Goal: Transaction & Acquisition: Purchase product/service

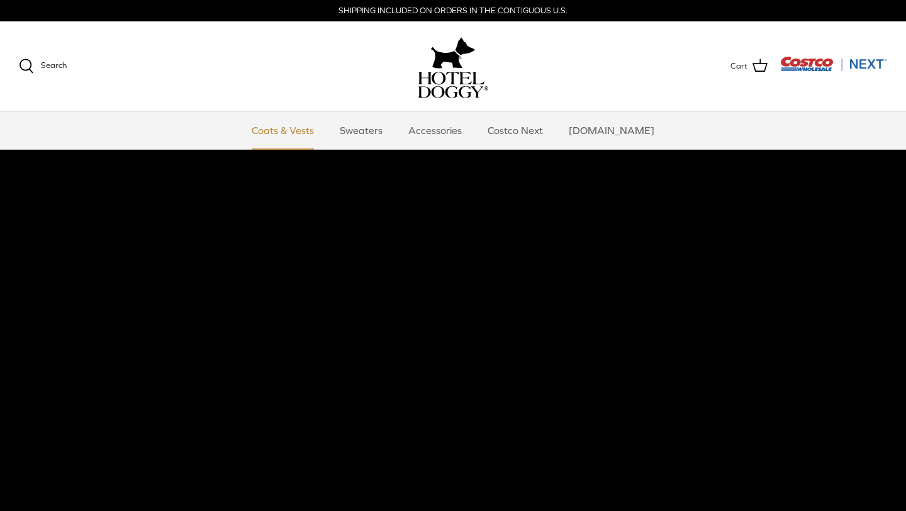
click at [311, 125] on link "Coats & Vests" at bounding box center [282, 130] width 85 height 38
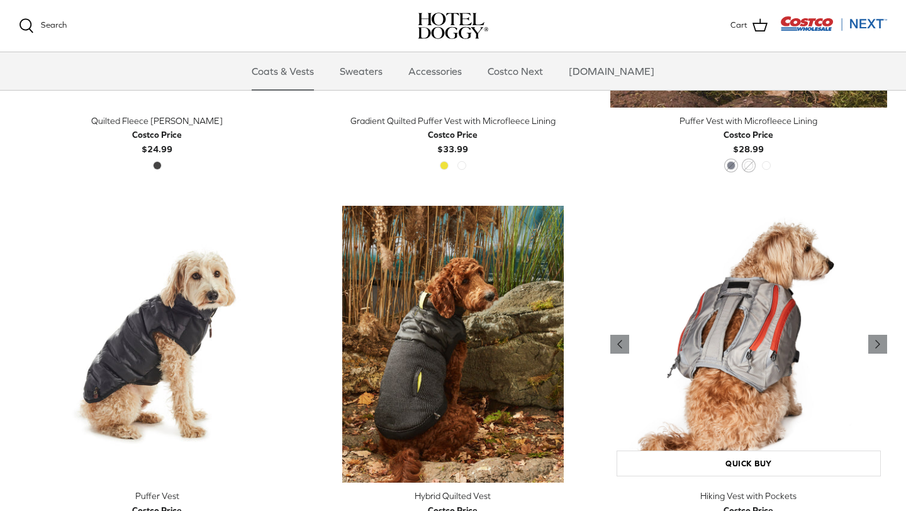
scroll to position [2057, 0]
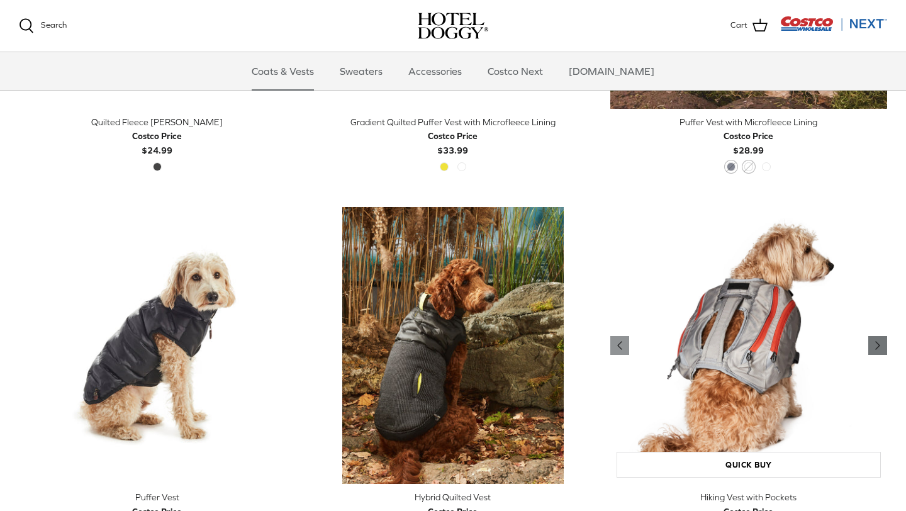
click at [873, 344] on icon "Right" at bounding box center [877, 345] width 15 height 15
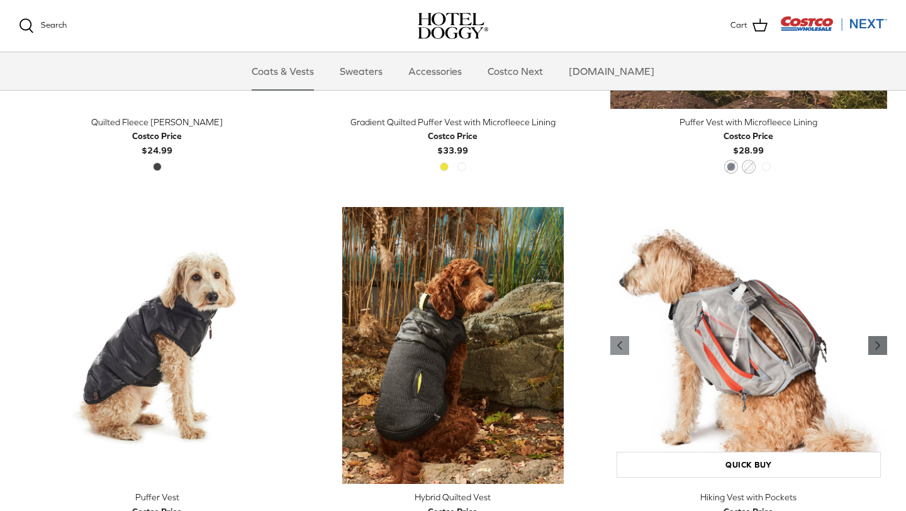
click at [873, 344] on icon "Right" at bounding box center [877, 345] width 15 height 15
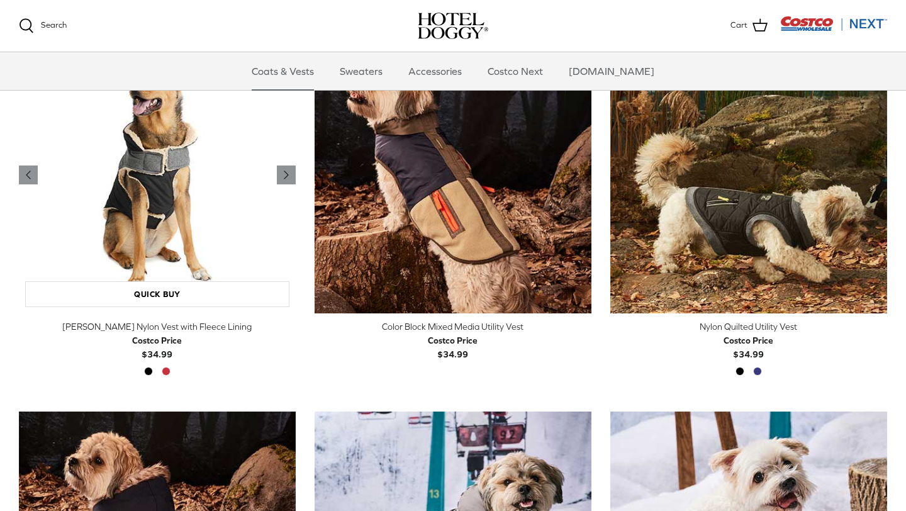
scroll to position [0, 0]
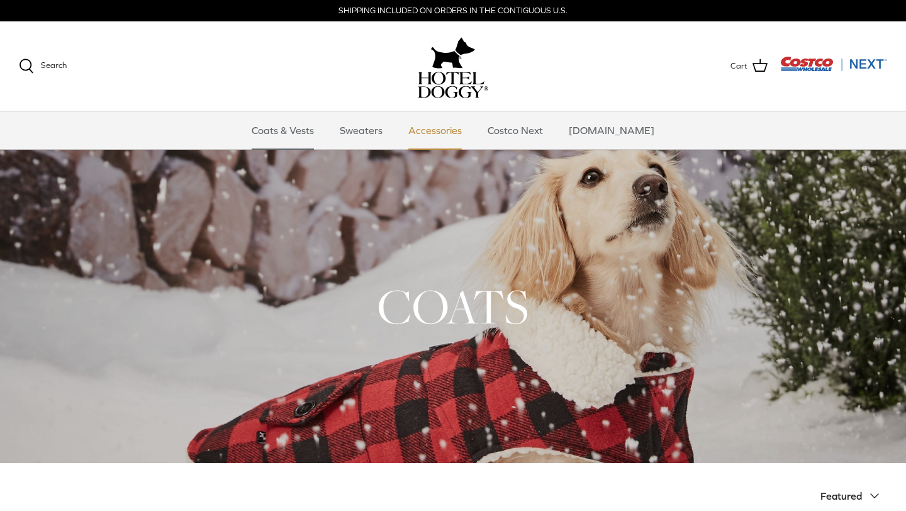
click at [449, 134] on link "Accessories" at bounding box center [435, 130] width 76 height 38
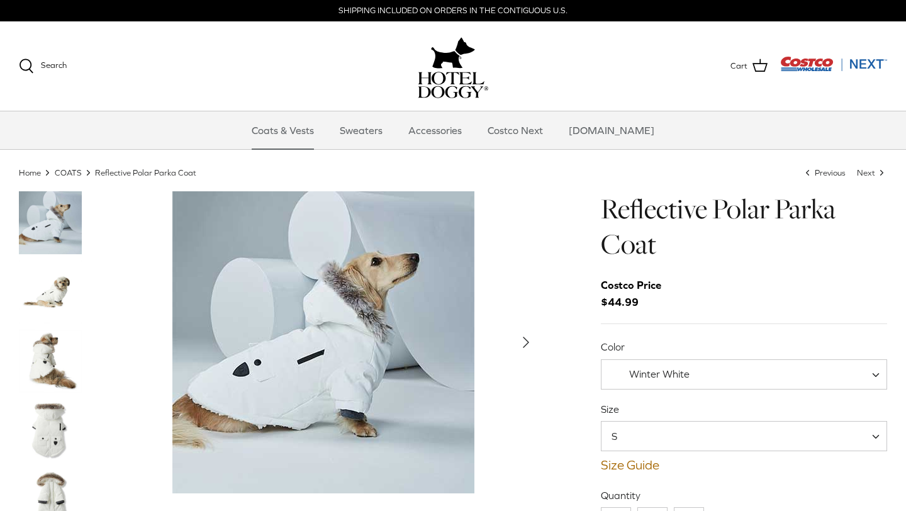
click at [56, 274] on img "Thumbnail Link" at bounding box center [50, 292] width 63 height 63
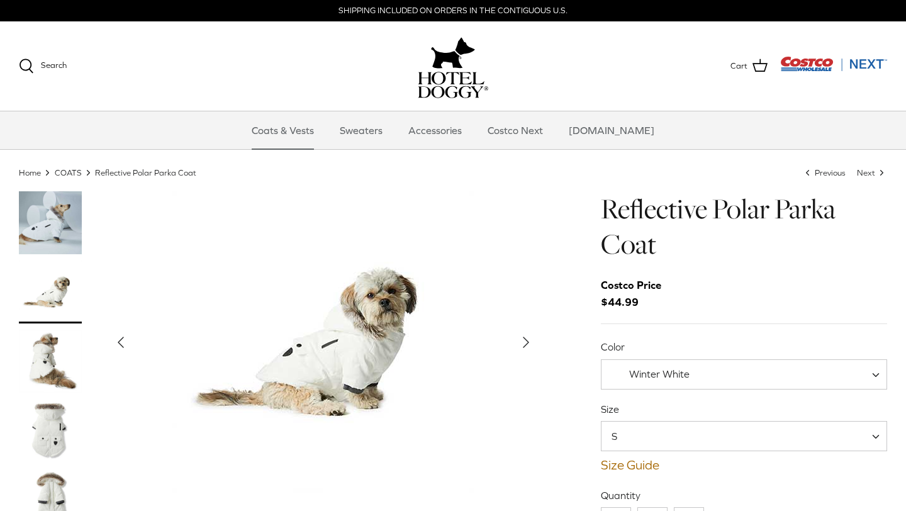
click at [58, 344] on img "Thumbnail Link" at bounding box center [50, 361] width 63 height 63
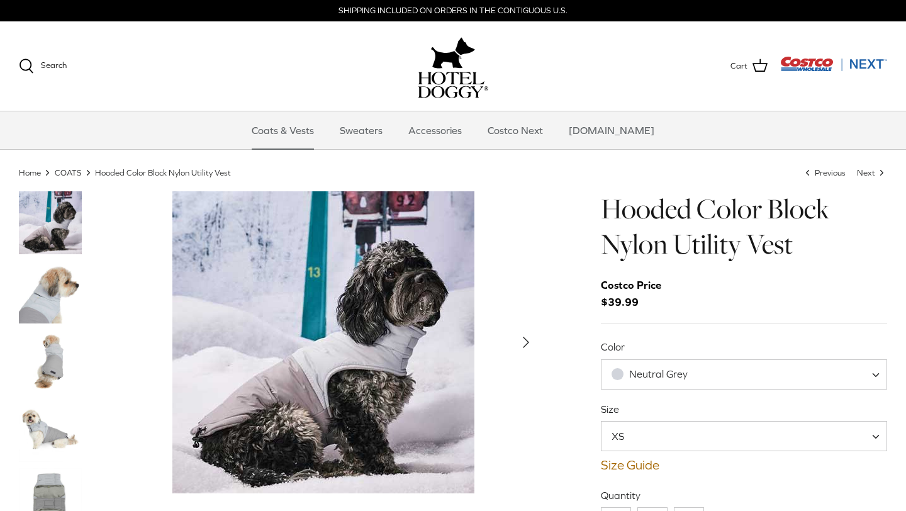
click at [642, 374] on span "Neutral Grey" at bounding box center [658, 373] width 59 height 11
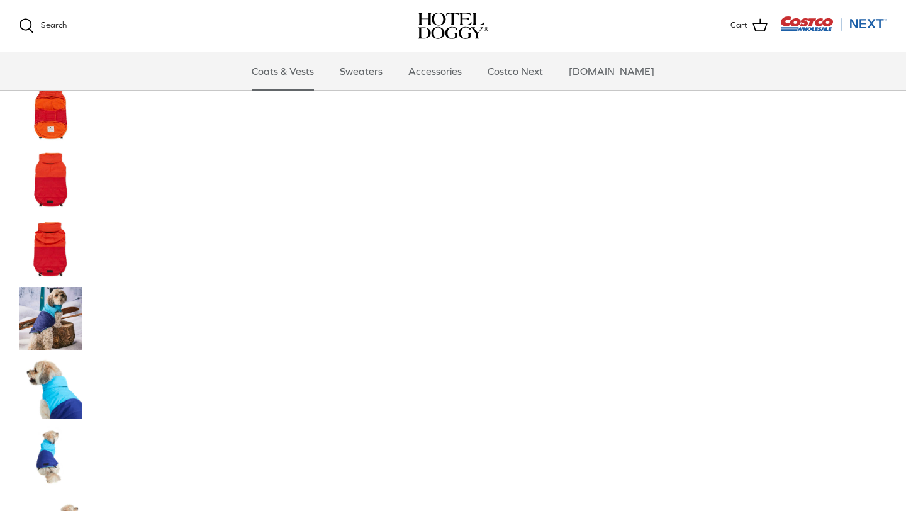
scroll to position [749, 0]
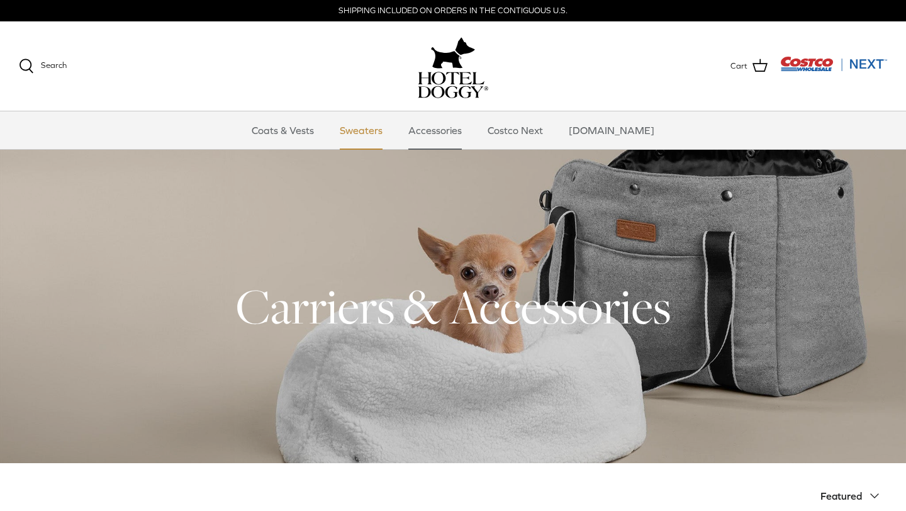
click at [366, 132] on link "Sweaters" at bounding box center [360, 130] width 65 height 38
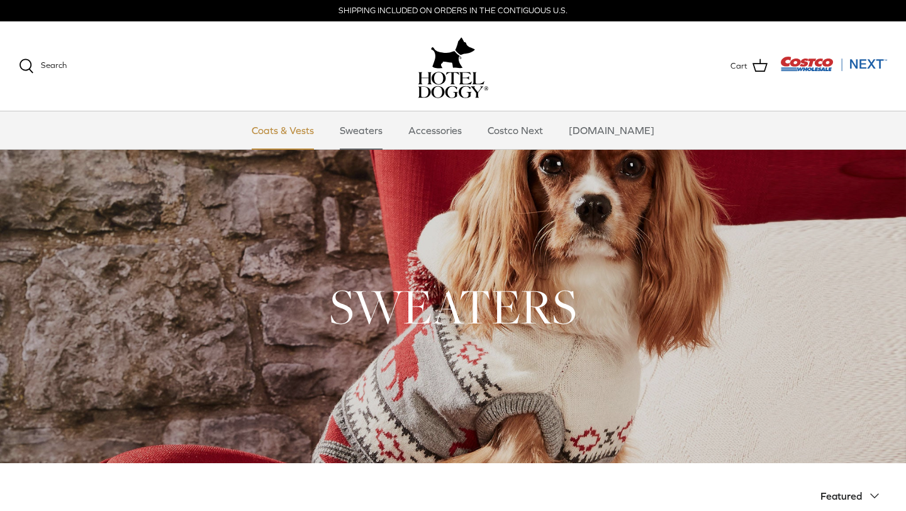
click at [315, 121] on link "Coats & Vests" at bounding box center [282, 130] width 85 height 38
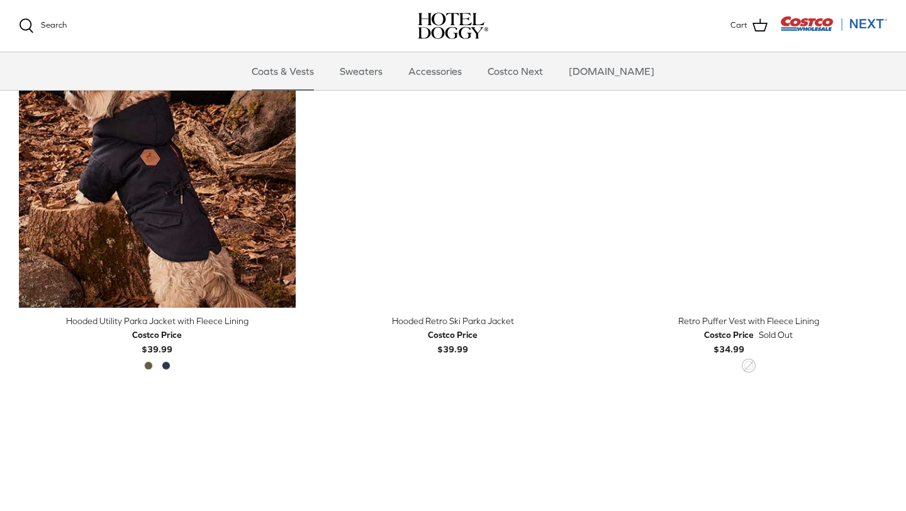
scroll to position [737, 0]
